Goal: Task Accomplishment & Management: Use online tool/utility

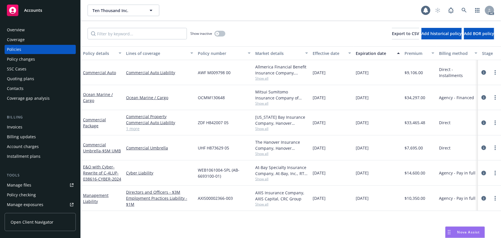
drag, startPoint x: 0, startPoint y: 0, endPoint x: 266, endPoint y: 76, distance: 276.2
click at [266, 76] on span "Show all" at bounding box center [281, 78] width 53 height 5
click at [305, 81] on div "Allmerica Financial Benefit Insurance Company, Hanover Insurance Group Show all" at bounding box center [281, 72] width 57 height 25
click at [263, 128] on span "Show all" at bounding box center [281, 128] width 53 height 5
click at [294, 222] on div "Policy details Lines of coverage Policy number Market details Effective date Ex…" at bounding box center [291, 142] width 421 height 192
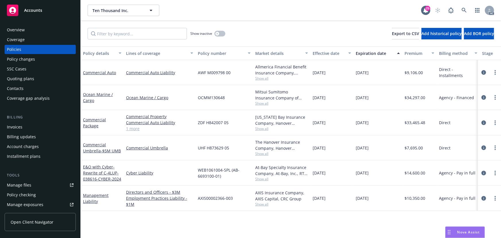
click at [262, 153] on span "Show all" at bounding box center [281, 153] width 53 height 5
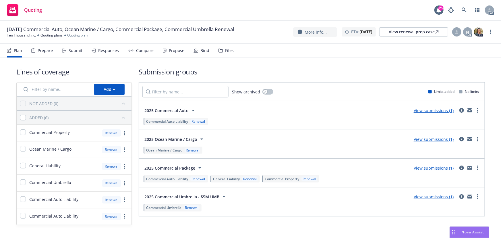
click at [103, 50] on div "Responses" at bounding box center [108, 50] width 21 height 5
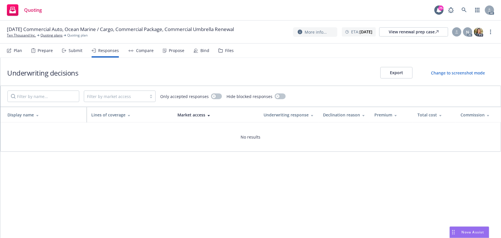
click at [62, 50] on icon at bounding box center [64, 51] width 4 height 4
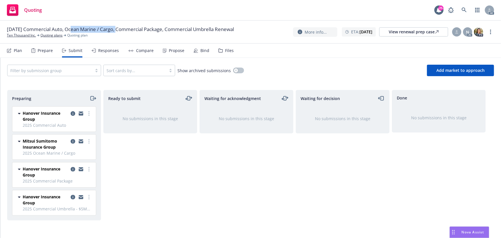
drag, startPoint x: 71, startPoint y: 29, endPoint x: 120, endPoint y: 30, distance: 49.1
click at [120, 30] on span "11/12/25 Commercial Auto, Ocean Marine / Cargo, Commercial Package, Commercial …" at bounding box center [120, 29] width 227 height 7
copy span "Ocean Marine / Cargo"
click at [493, 32] on link "more" at bounding box center [491, 31] width 7 height 7
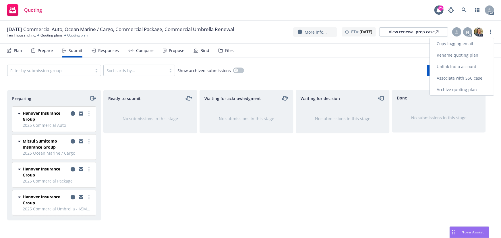
click at [468, 43] on link "Copy logging email" at bounding box center [462, 43] width 64 height 11
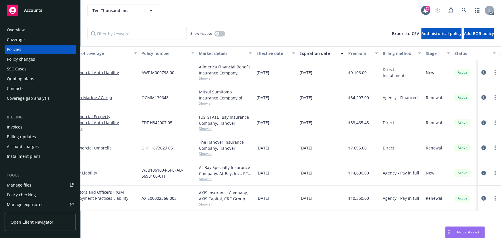
scroll to position [0, 134]
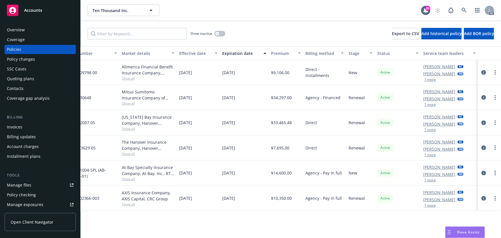
click at [430, 107] on div "Nolan Ross AC Adessa Owens AM 1 more" at bounding box center [449, 97] width 57 height 25
click at [430, 105] on button "1 more" at bounding box center [430, 104] width 11 height 3
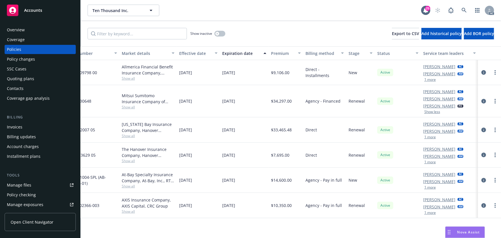
click at [430, 137] on button "1 more" at bounding box center [430, 136] width 11 height 3
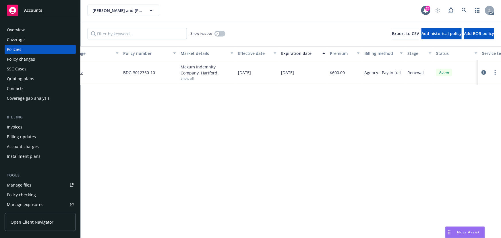
scroll to position [0, 129]
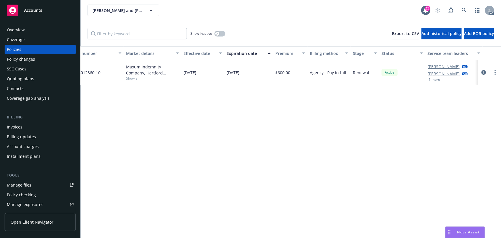
click at [436, 78] on button "1 more" at bounding box center [434, 79] width 11 height 3
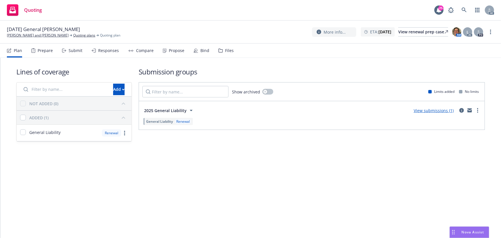
click at [71, 52] on div "Submit" at bounding box center [76, 50] width 14 height 5
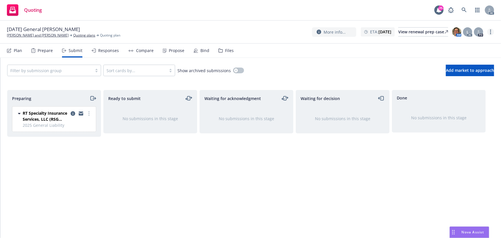
click at [491, 32] on icon "more" at bounding box center [491, 32] width 1 height 5
click at [474, 42] on link "Copy logging email" at bounding box center [462, 43] width 64 height 11
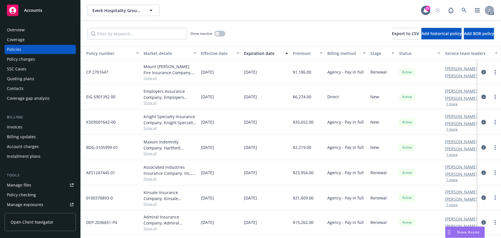
scroll to position [0, 138]
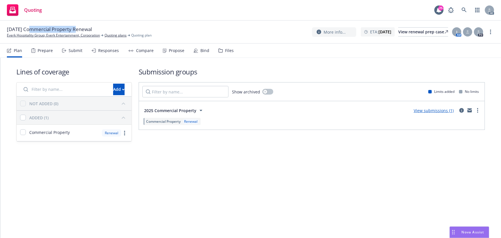
drag, startPoint x: 32, startPoint y: 29, endPoint x: 77, endPoint y: 28, distance: 45.7
click at [77, 28] on span "12/24/25 Commercial Property Renewal" at bounding box center [49, 29] width 85 height 7
drag, startPoint x: 74, startPoint y: 51, endPoint x: 74, endPoint y: 47, distance: 3.7
click at [74, 51] on div "Submit" at bounding box center [76, 50] width 14 height 5
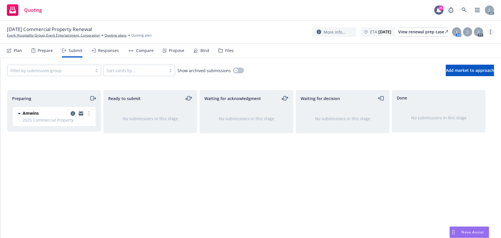
click at [489, 33] on link "more" at bounding box center [491, 31] width 7 height 7
drag, startPoint x: 474, startPoint y: 44, endPoint x: 464, endPoint y: 43, distance: 10.4
click at [473, 44] on link "Copy logging email" at bounding box center [462, 43] width 64 height 11
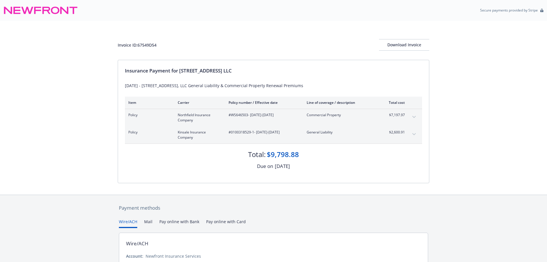
click at [413, 116] on icon "expand content" at bounding box center [414, 117] width 3 height 2
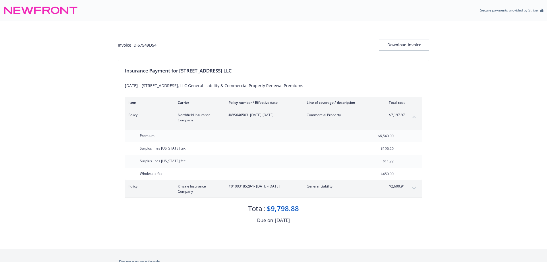
click at [413, 188] on icon "expand content" at bounding box center [414, 188] width 3 height 2
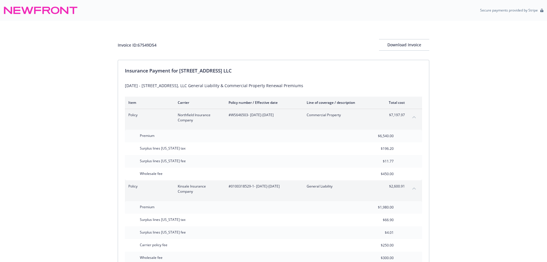
click at [412, 116] on button "collapse content" at bounding box center [414, 116] width 9 height 9
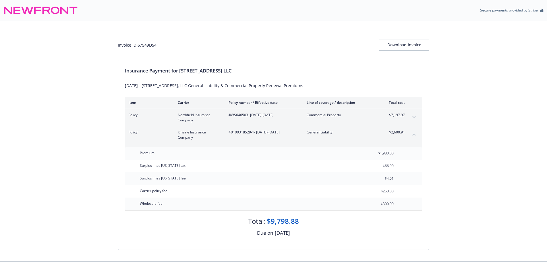
click at [417, 132] on button "collapse content" at bounding box center [414, 134] width 9 height 9
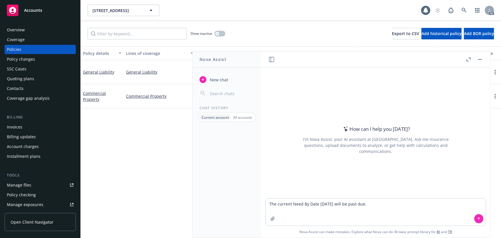
click at [268, 202] on textarea "The current Need By Date [DATE] will be past due." at bounding box center [376, 212] width 220 height 27
type textarea "revise The current Need By Date [DATE] will be past due."
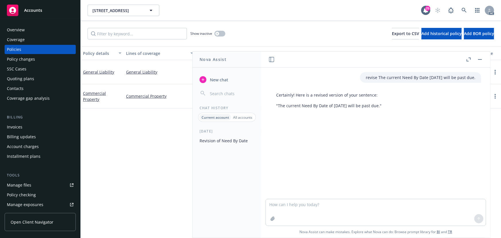
drag, startPoint x: 378, startPoint y: 106, endPoint x: 273, endPoint y: 107, distance: 104.9
click at [273, 107] on div "Certainly! Here is a revised version of your sentence: "The current Need By Dat…" at bounding box center [329, 100] width 117 height 21
copy p ""The current Need By Date of [DATE] will be past due.""
click at [153, 161] on div "Policy details Lines of coverage Policy number Market details Effective date Ex…" at bounding box center [291, 142] width 421 height 192
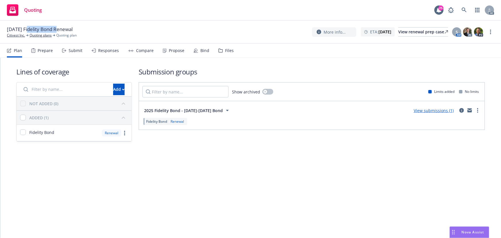
drag, startPoint x: 33, startPoint y: 29, endPoint x: 57, endPoint y: 31, distance: 24.5
click at [57, 31] on span "12/28/25 Fidelity Bond Renewal" at bounding box center [40, 29] width 66 height 7
click at [493, 32] on link "more" at bounding box center [491, 31] width 7 height 7
click at [468, 43] on link "Copy logging email" at bounding box center [462, 43] width 64 height 11
drag, startPoint x: 29, startPoint y: 28, endPoint x: 57, endPoint y: 29, distance: 28.5
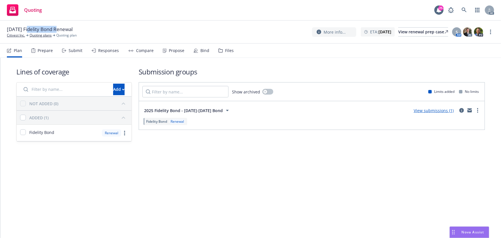
click at [57, 29] on span "12/28/25 Fidelity Bond Renewal" at bounding box center [40, 29] width 66 height 7
copy span "Fidelity Bond"
click at [75, 53] on div "Submit" at bounding box center [76, 50] width 14 height 5
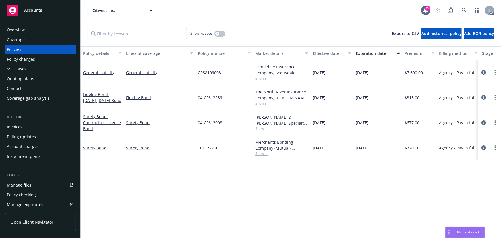
scroll to position [0, 134]
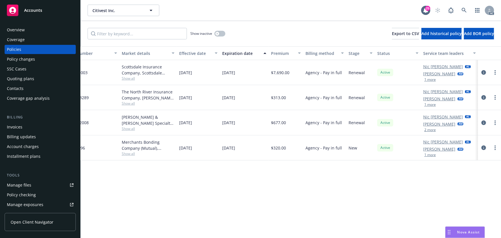
click at [431, 103] on button "1 more" at bounding box center [430, 104] width 11 height 3
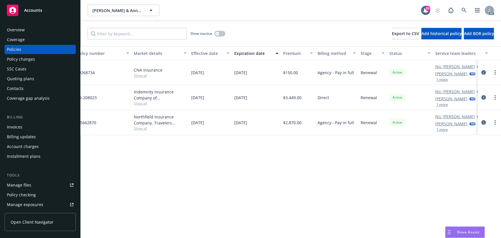
scroll to position [0, 123]
click at [443, 79] on button "1 more" at bounding box center [441, 79] width 11 height 3
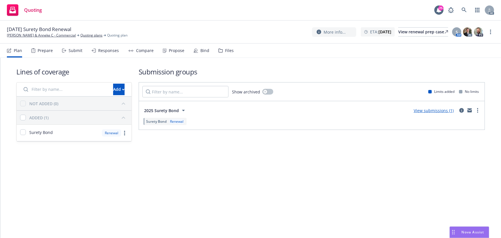
click at [72, 55] on div "Submit" at bounding box center [72, 51] width 20 height 14
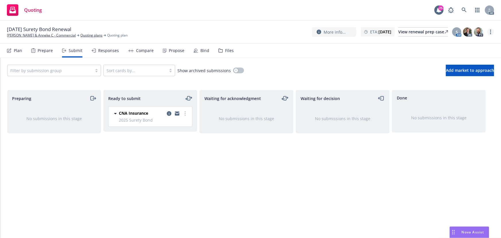
click at [492, 29] on link "more" at bounding box center [491, 31] width 7 height 7
click at [457, 43] on link "Copy logging email" at bounding box center [462, 43] width 64 height 11
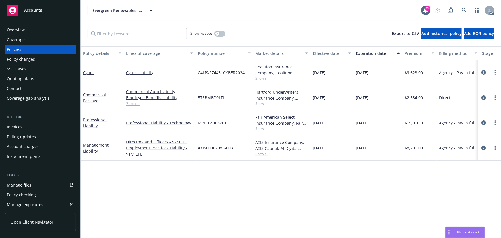
scroll to position [0, 134]
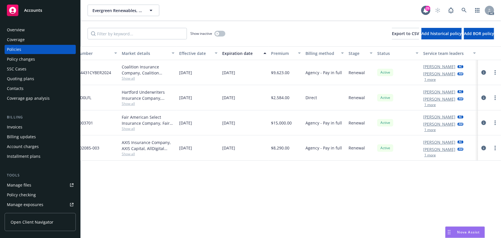
click at [433, 81] on button "1 more" at bounding box center [430, 79] width 11 height 3
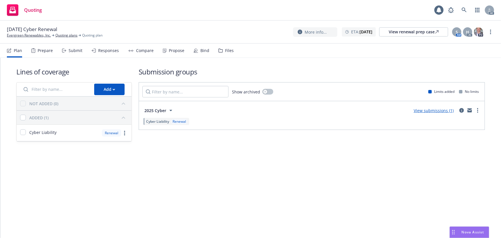
click at [73, 51] on div "Submit" at bounding box center [76, 50] width 14 height 5
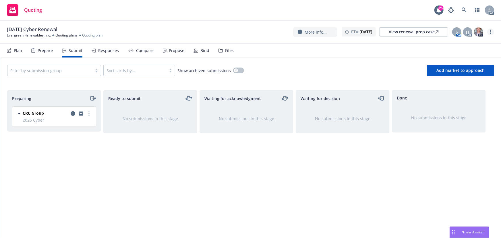
click at [491, 31] on icon "more" at bounding box center [491, 32] width 1 height 5
click at [456, 41] on link "Copy logging email" at bounding box center [462, 43] width 64 height 11
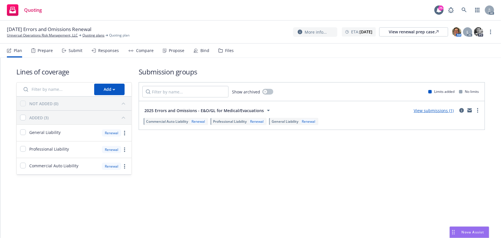
click at [63, 51] on icon at bounding box center [64, 51] width 4 height 4
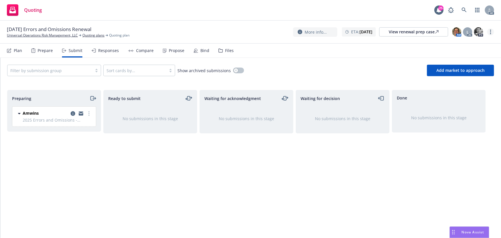
click at [491, 32] on circle "more" at bounding box center [491, 31] width 1 height 1
click at [468, 44] on link "Copy logging email" at bounding box center [462, 43] width 64 height 11
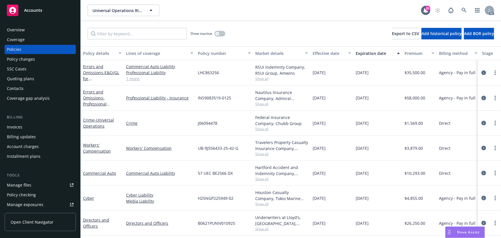
scroll to position [0, 138]
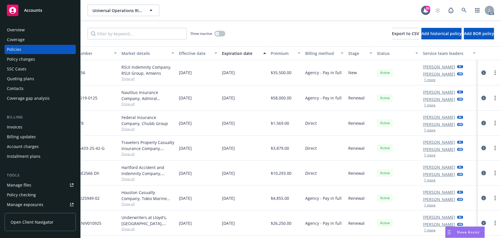
click at [427, 80] on button "1 more" at bounding box center [429, 79] width 11 height 3
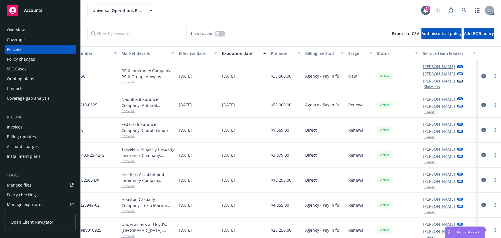
click at [426, 111] on button "1 more" at bounding box center [429, 111] width 11 height 3
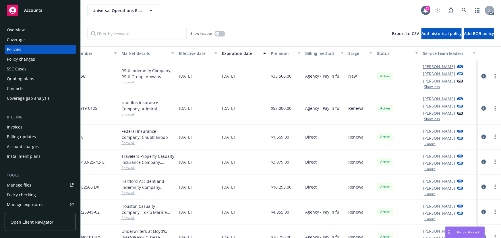
click at [482, 76] on icon "circleInformation" at bounding box center [484, 76] width 5 height 5
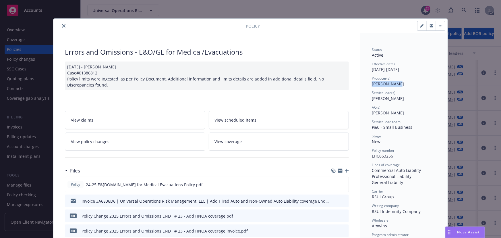
drag, startPoint x: 370, startPoint y: 86, endPoint x: 401, endPoint y: 84, distance: 31.4
copy span "Bryan Martin"
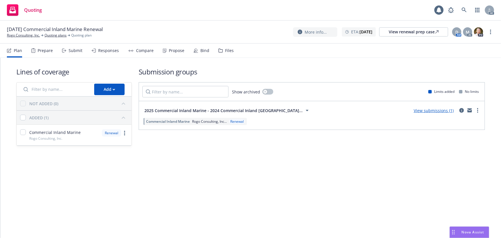
click at [76, 53] on div "Submit" at bounding box center [72, 51] width 20 height 14
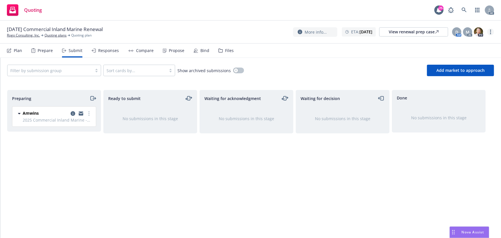
click at [491, 32] on icon "more" at bounding box center [491, 32] width 1 height 5
click at [470, 41] on link "Copy logging email" at bounding box center [462, 43] width 64 height 11
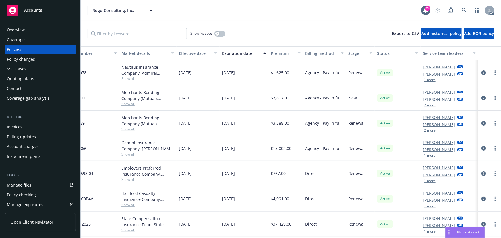
scroll to position [0, 138]
click at [431, 81] on button "1 more" at bounding box center [429, 79] width 11 height 3
